Goal: Use online tool/utility: Utilize a website feature to perform a specific function

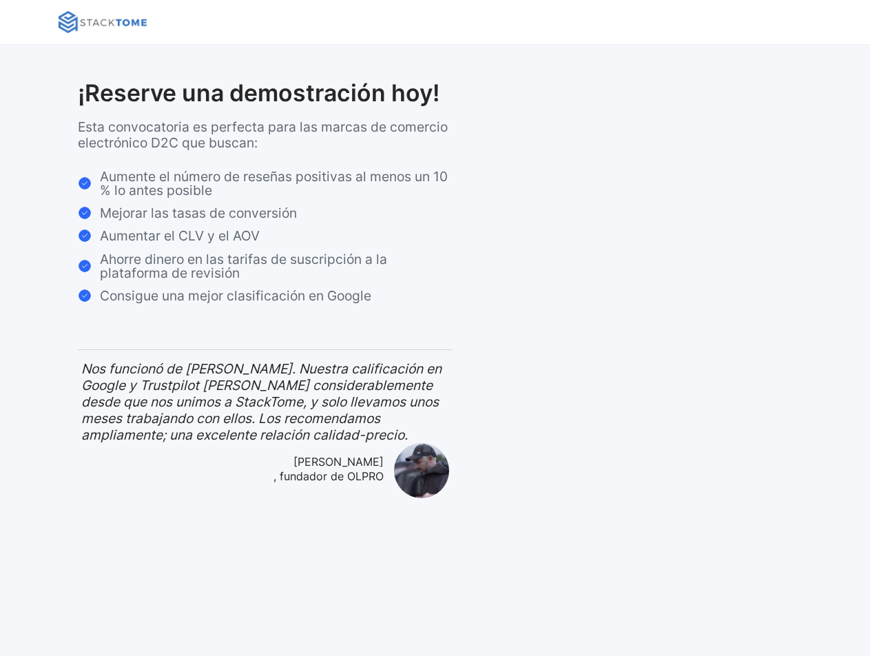
click at [92, 19] on img at bounding box center [103, 22] width 88 height 22
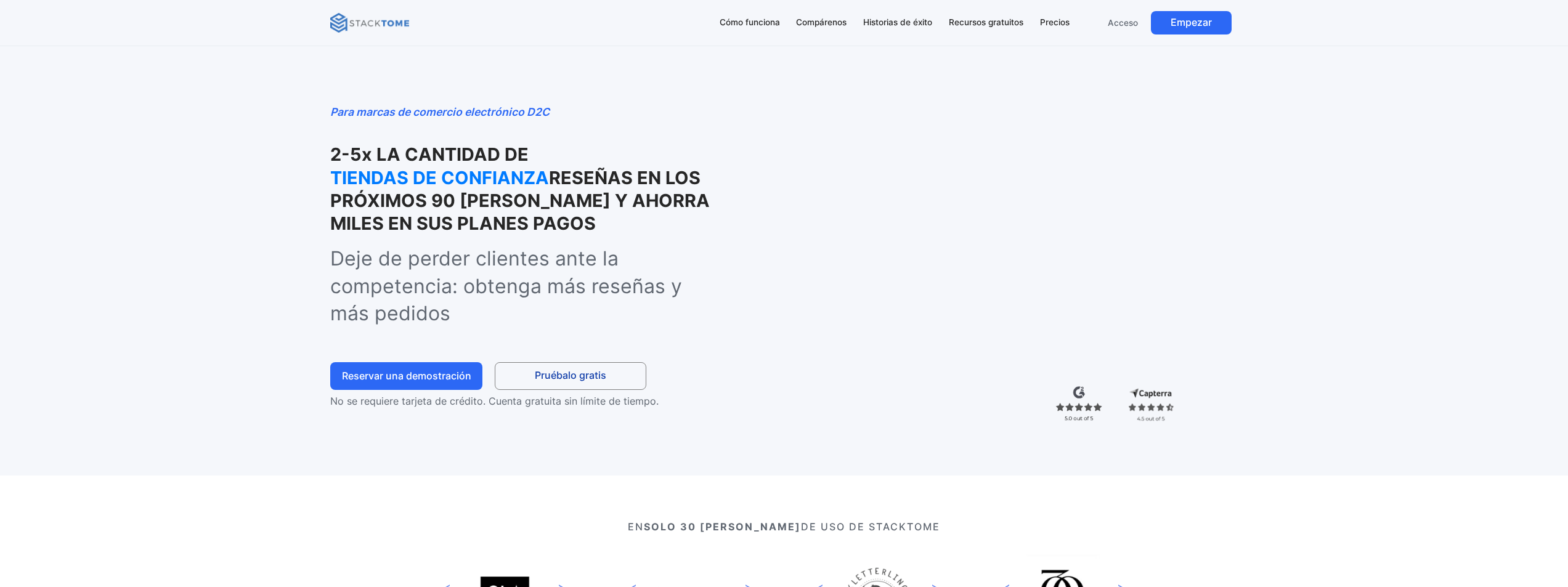
click at [222, 235] on div "Para marcas de comercio electrónico D2C 2-5x LA CANTIDAD DE TIENDAS DE CONFIANZ…" at bounding box center [784, 238] width 1568 height 475
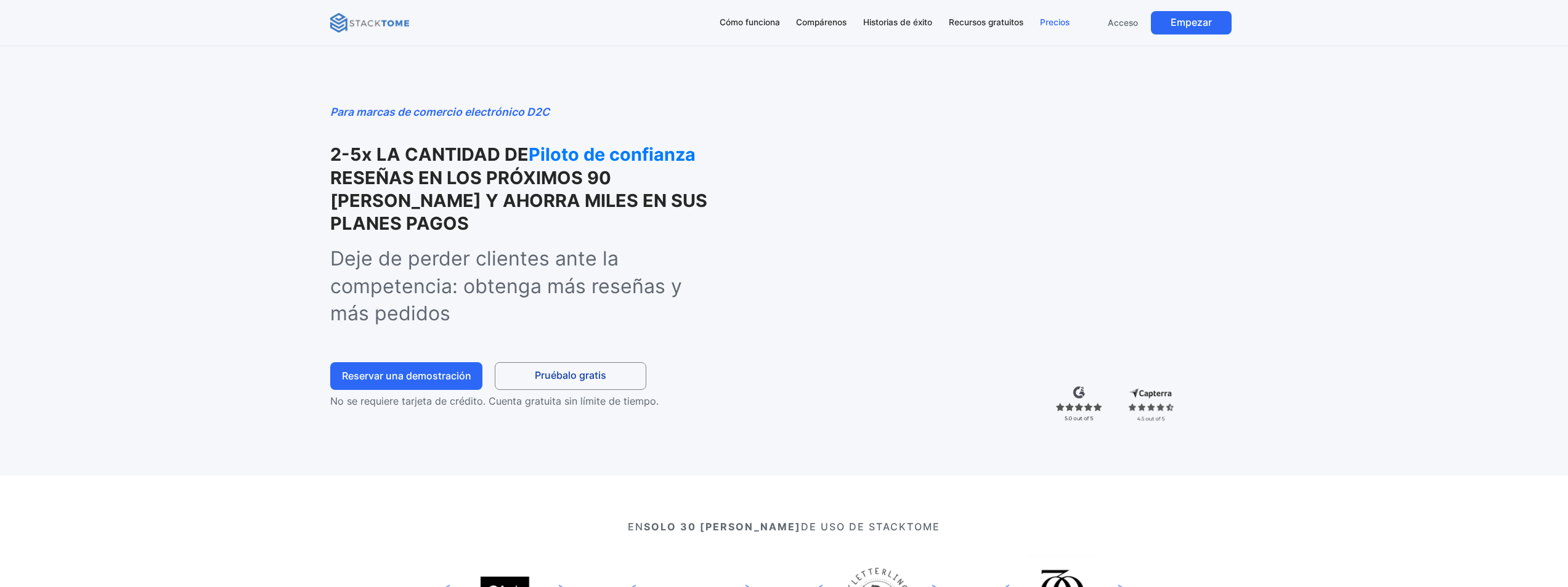
click at [778, 22] on font "Precios" at bounding box center [1054, 21] width 30 height 10
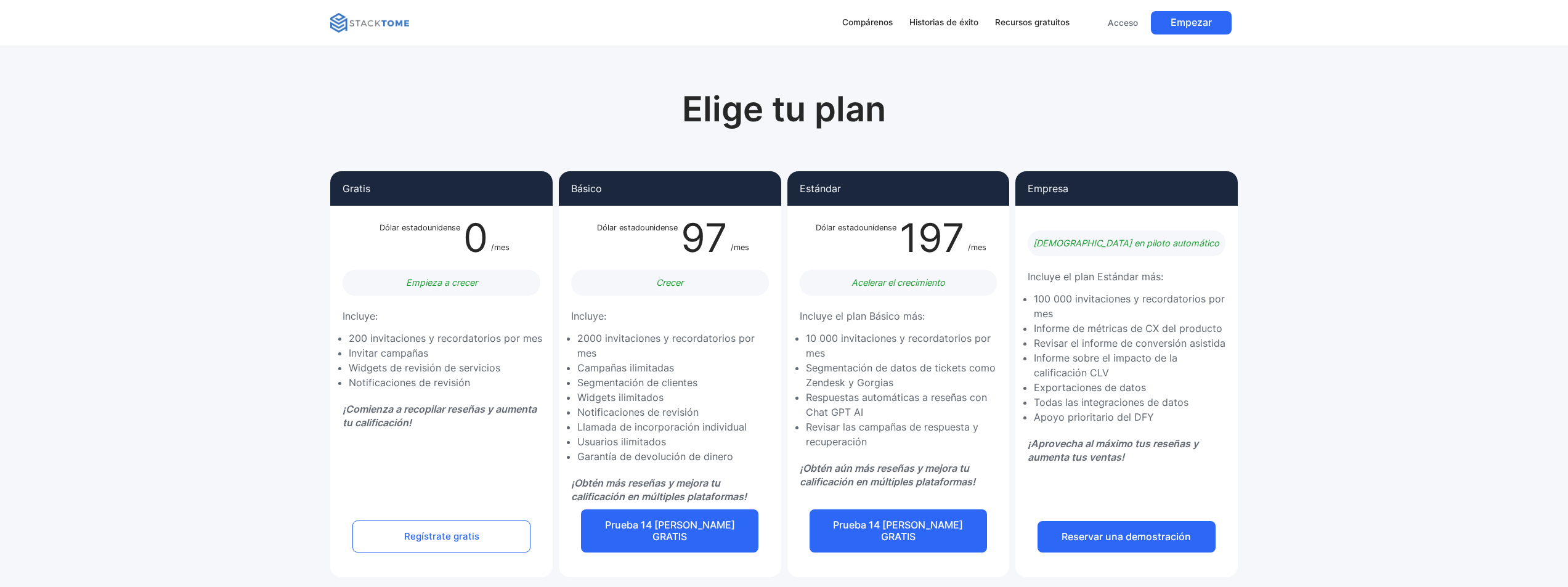
click at [354, 19] on img at bounding box center [369, 22] width 79 height 20
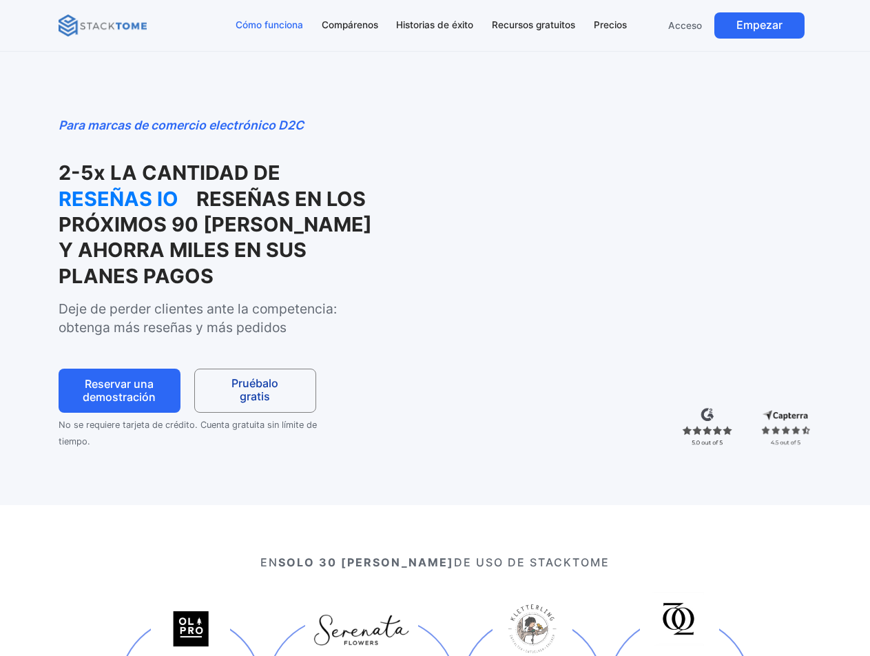
click at [281, 30] on div "Cómo funciona" at bounding box center [270, 25] width 68 height 15
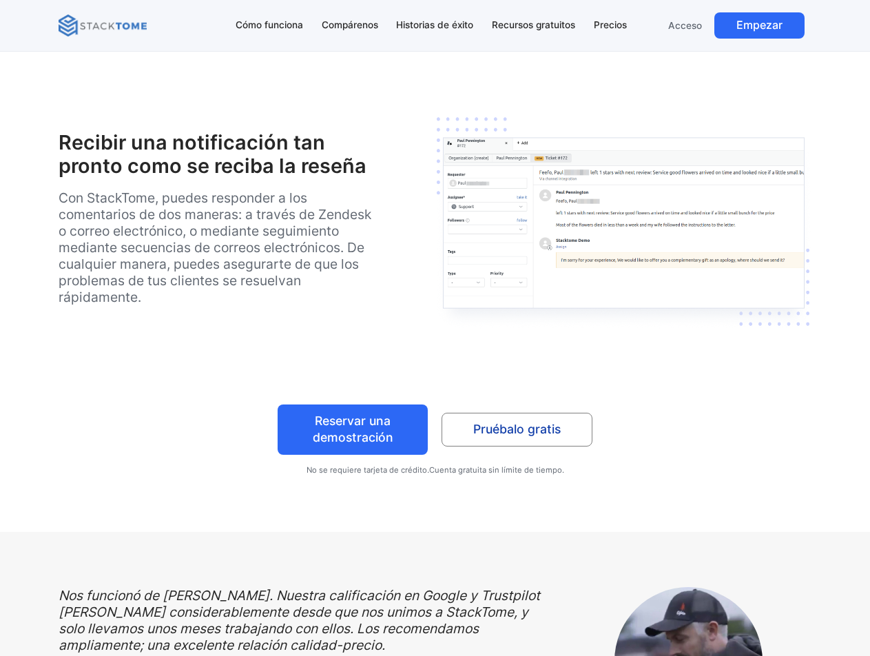
scroll to position [2899, 0]
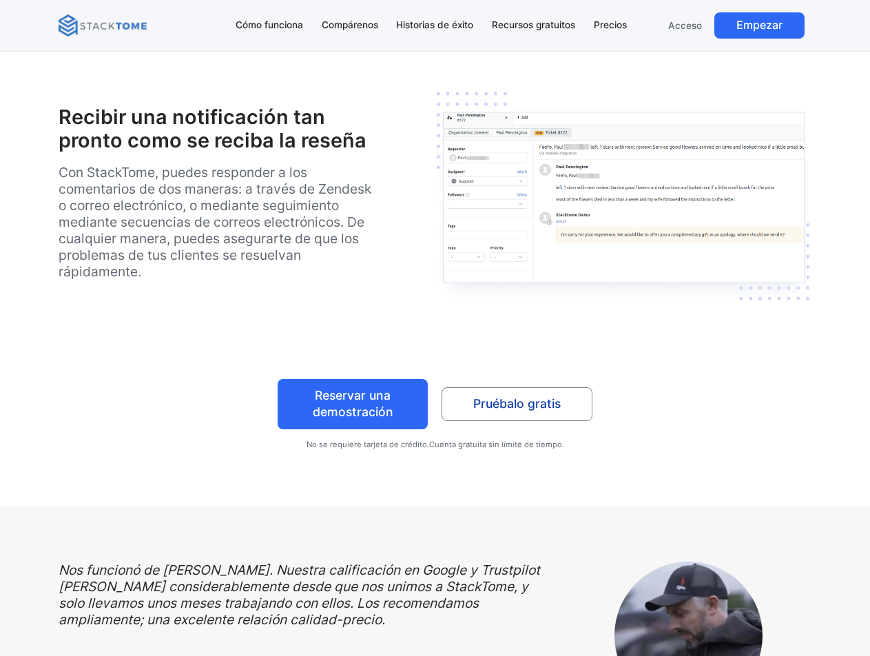
click at [531, 407] on font "Pruébalo gratis" at bounding box center [517, 403] width 88 height 14
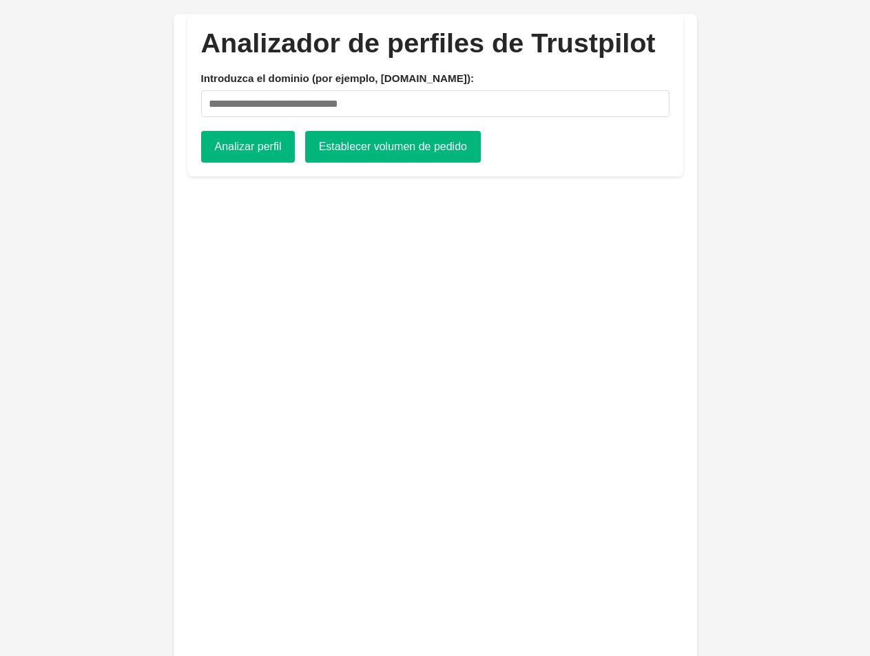
click at [316, 112] on input "Introduzca el dominio (por ejemplo, apple.com):" at bounding box center [435, 103] width 469 height 27
type input "**********"
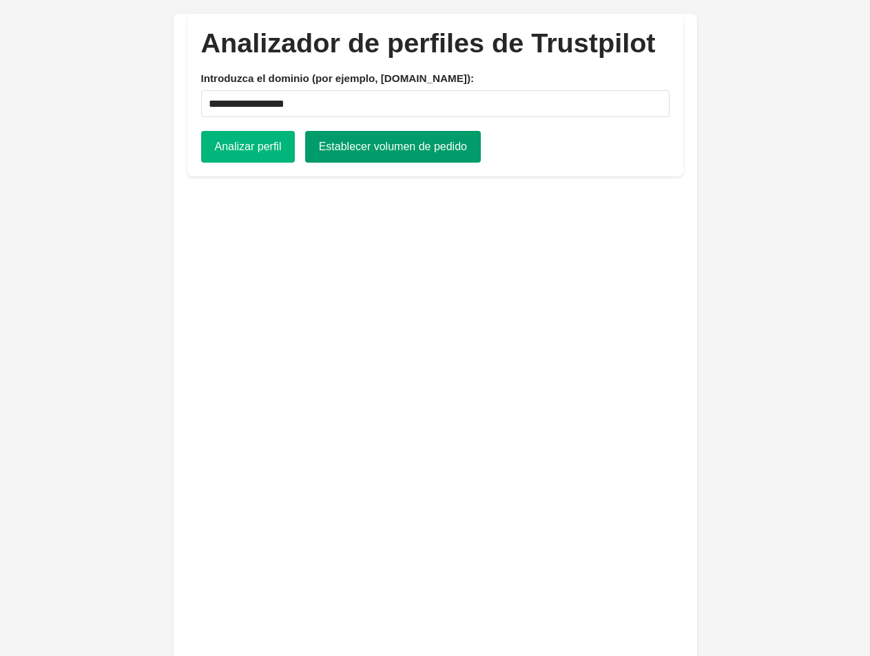
click at [343, 151] on font "Establecer volumen de pedido" at bounding box center [393, 147] width 148 height 12
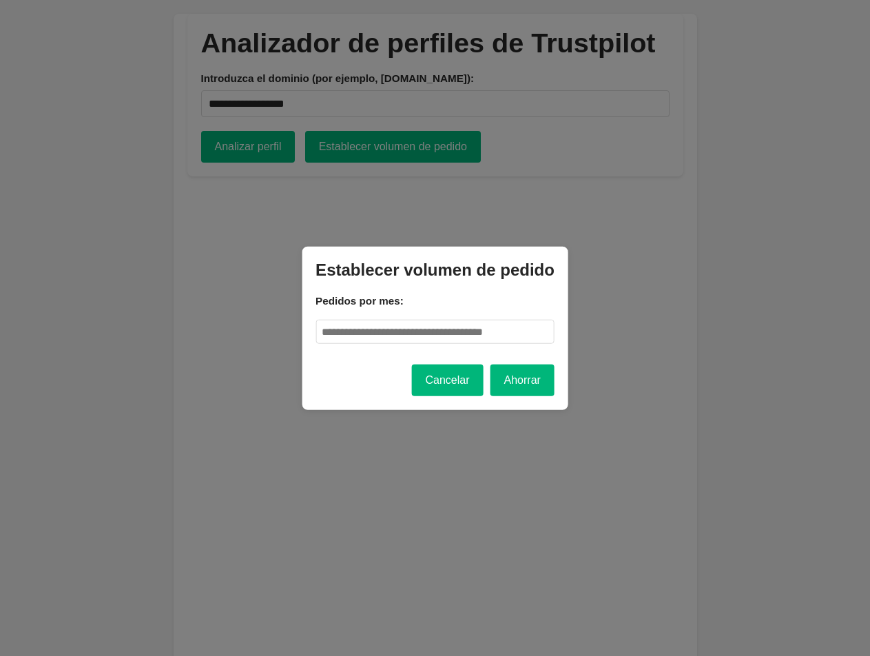
drag, startPoint x: 338, startPoint y: 331, endPoint x: 305, endPoint y: 337, distance: 34.3
click at [305, 337] on div "Establecer volumen de pedido Pedidos por mes: * Cancelar Ahorrar" at bounding box center [435, 328] width 267 height 163
type input "*****"
click at [527, 387] on button "Ahorrar" at bounding box center [523, 381] width 64 height 32
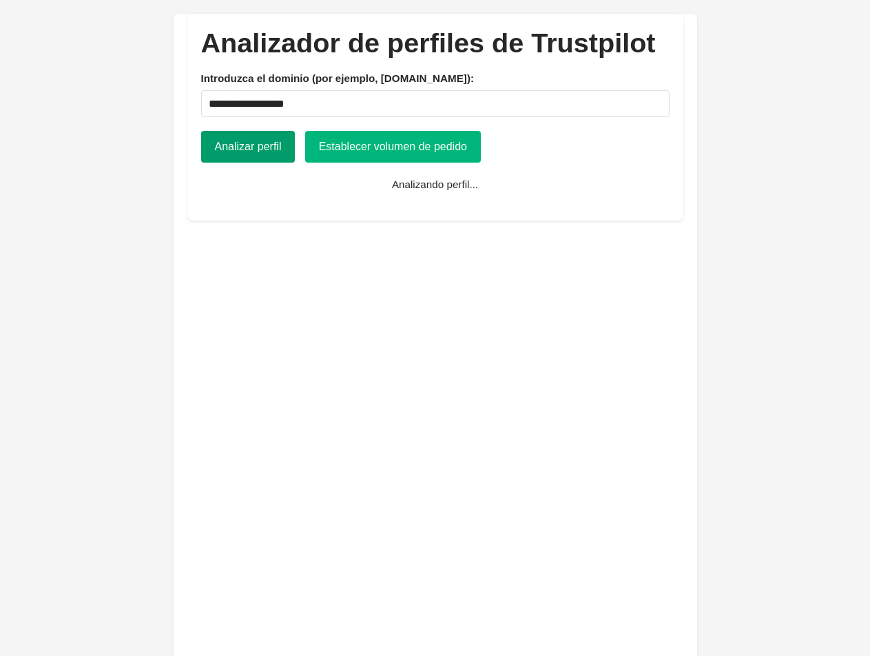
click at [255, 152] on font "Analizar perfil" at bounding box center [248, 147] width 67 height 12
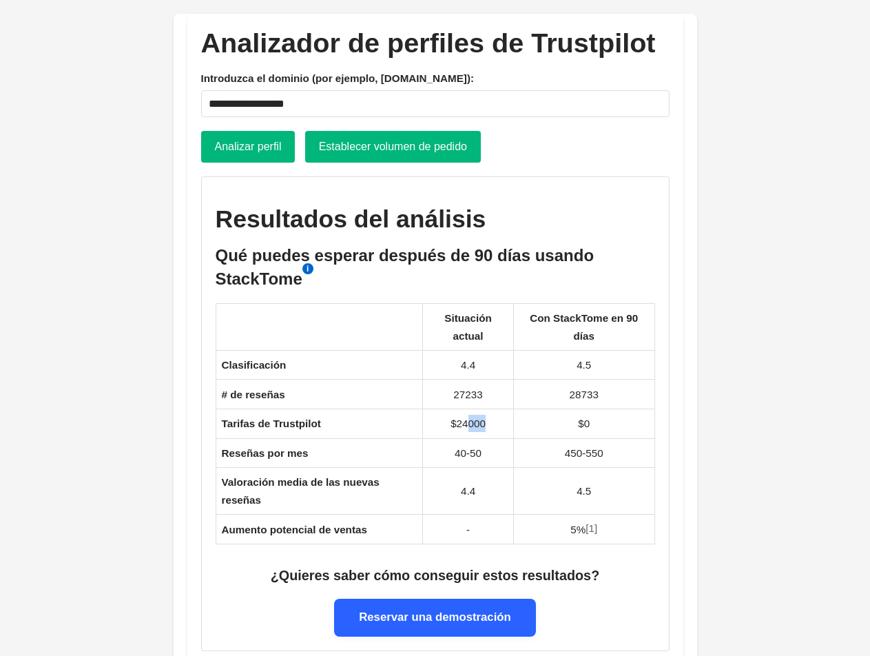
drag, startPoint x: 469, startPoint y: 428, endPoint x: 487, endPoint y: 428, distance: 17.9
click at [487, 428] on td "$24000" at bounding box center [468, 424] width 91 height 30
click at [502, 429] on td "$24000" at bounding box center [468, 424] width 91 height 30
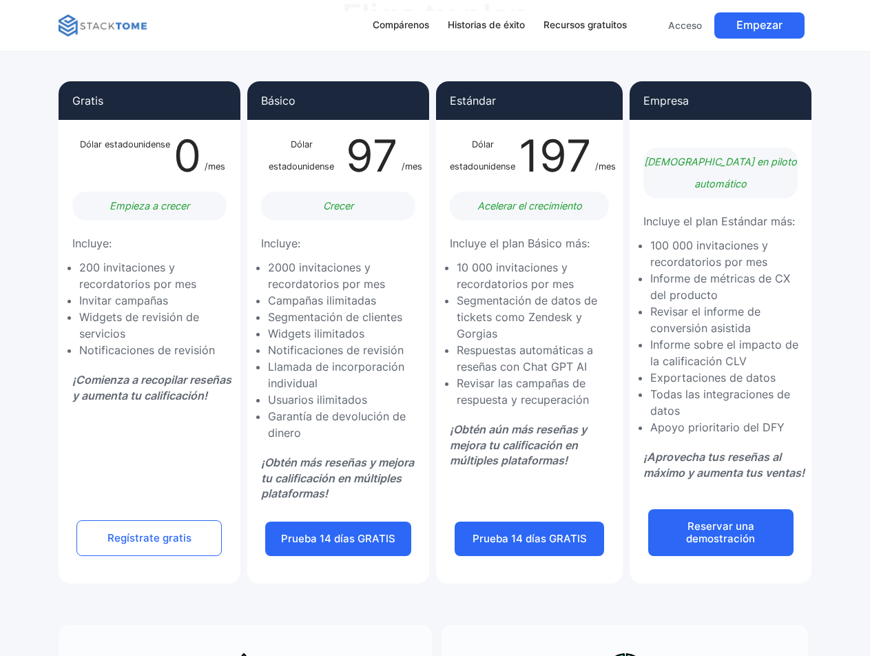
scroll to position [138, 0]
